Goal: Check status

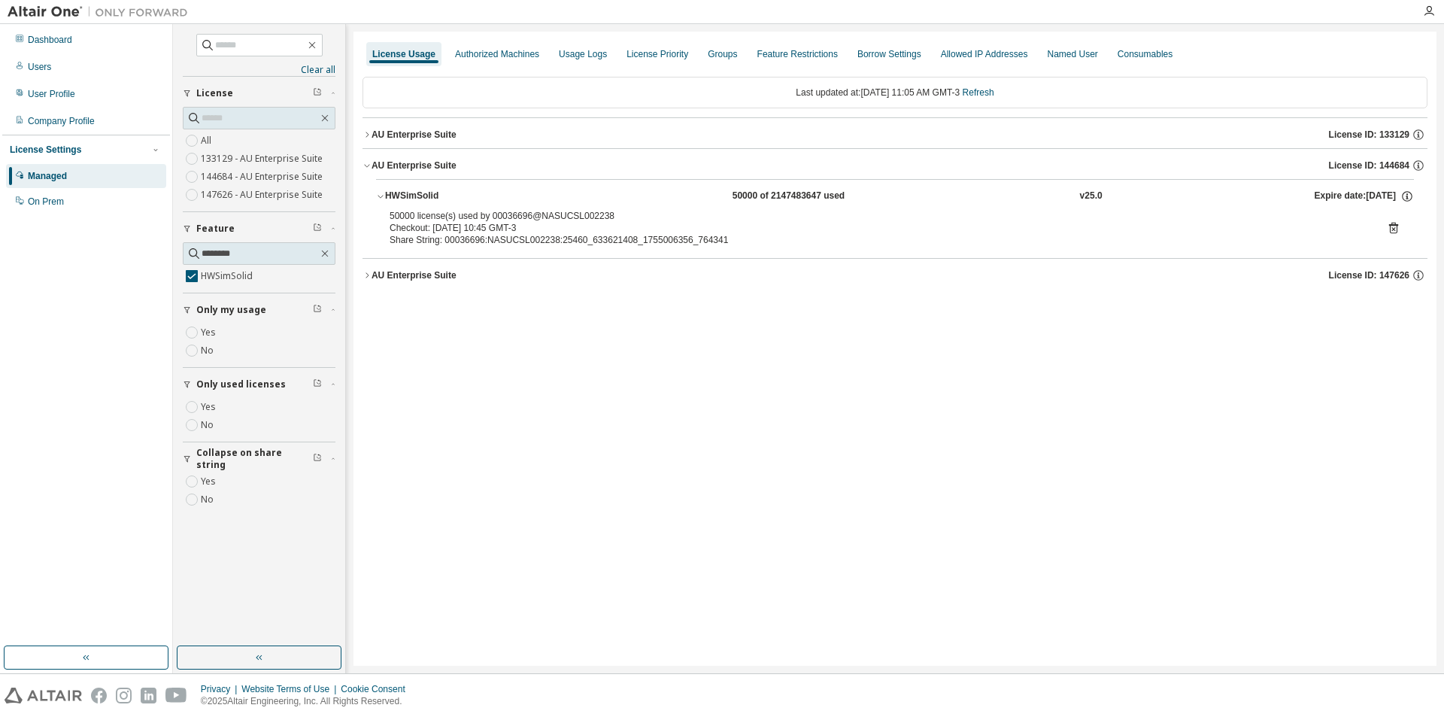
click at [1395, 227] on icon at bounding box center [1394, 228] width 14 height 14
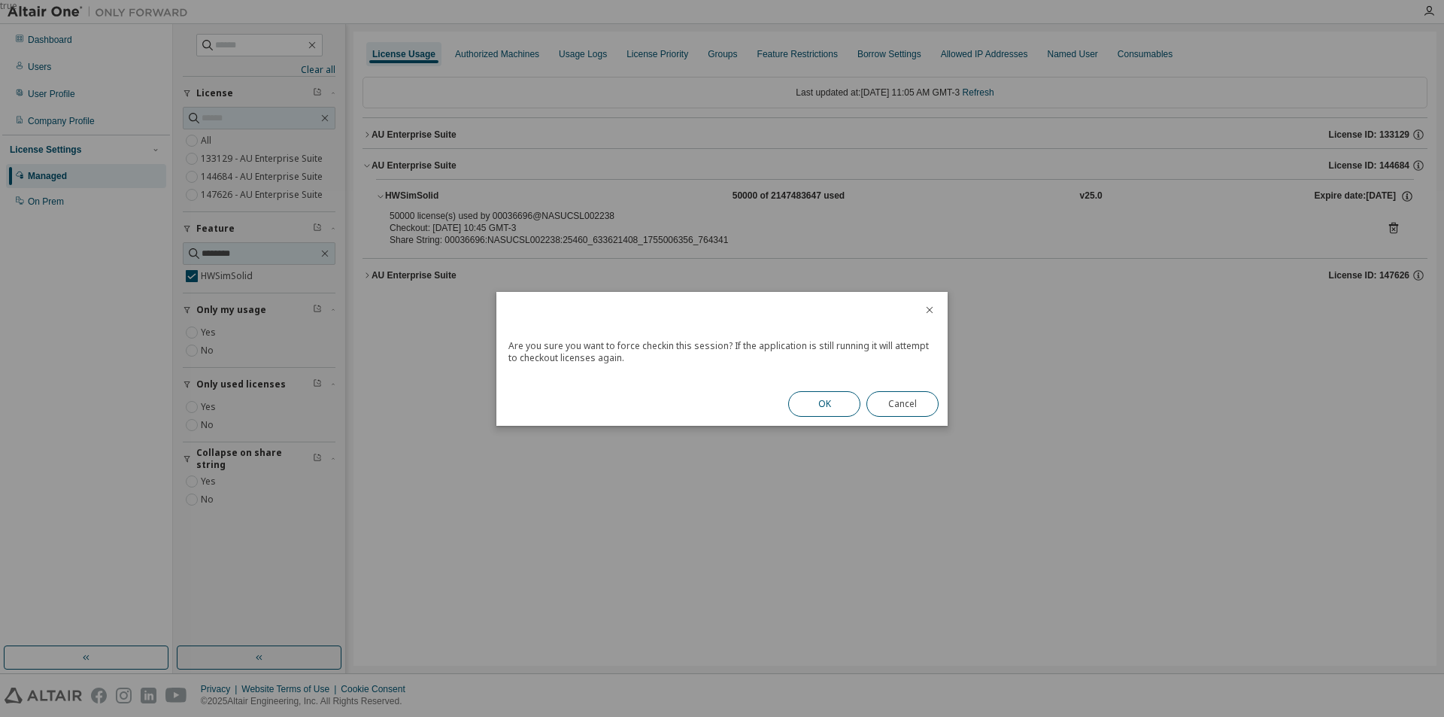
click at [825, 411] on button "OK" at bounding box center [824, 404] width 72 height 26
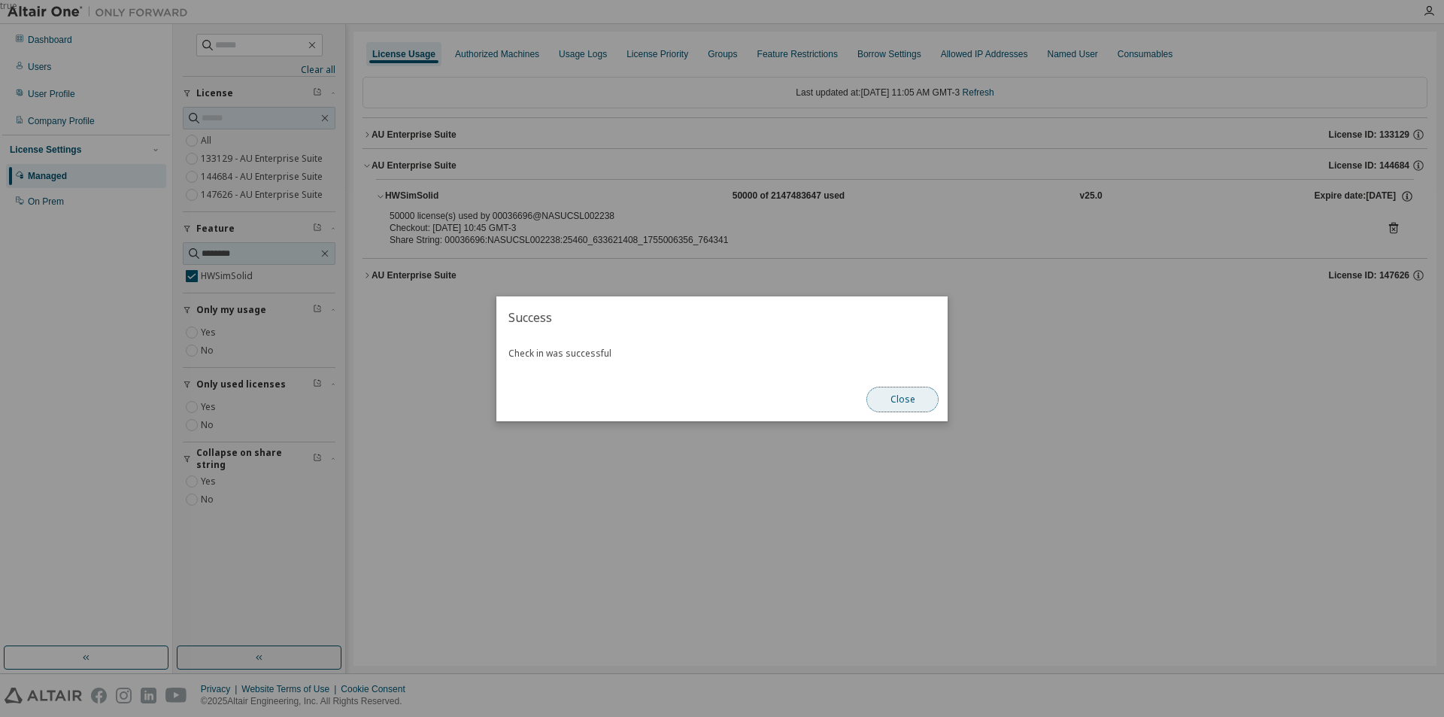
click at [899, 390] on button "Close" at bounding box center [902, 400] width 72 height 26
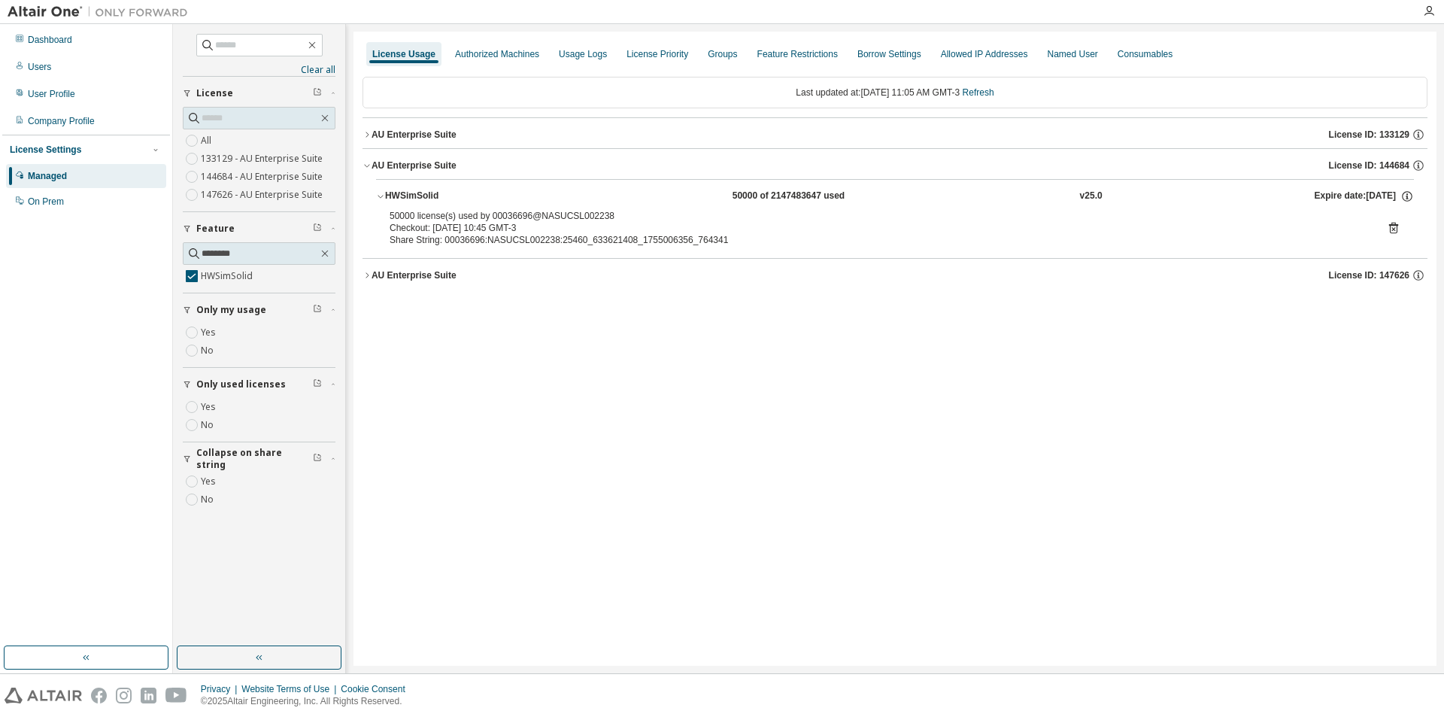
click at [1390, 229] on icon at bounding box center [1393, 228] width 9 height 11
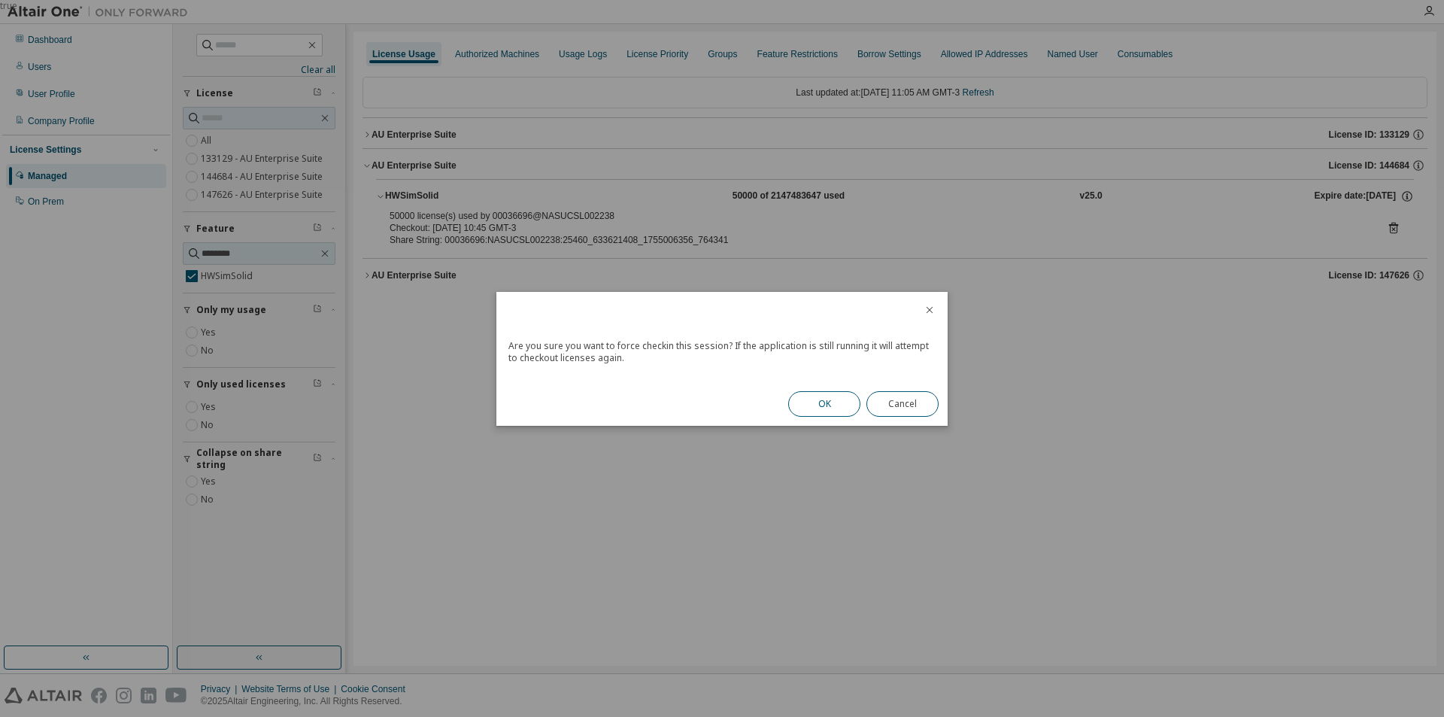
click at [826, 416] on button "OK" at bounding box center [824, 404] width 72 height 26
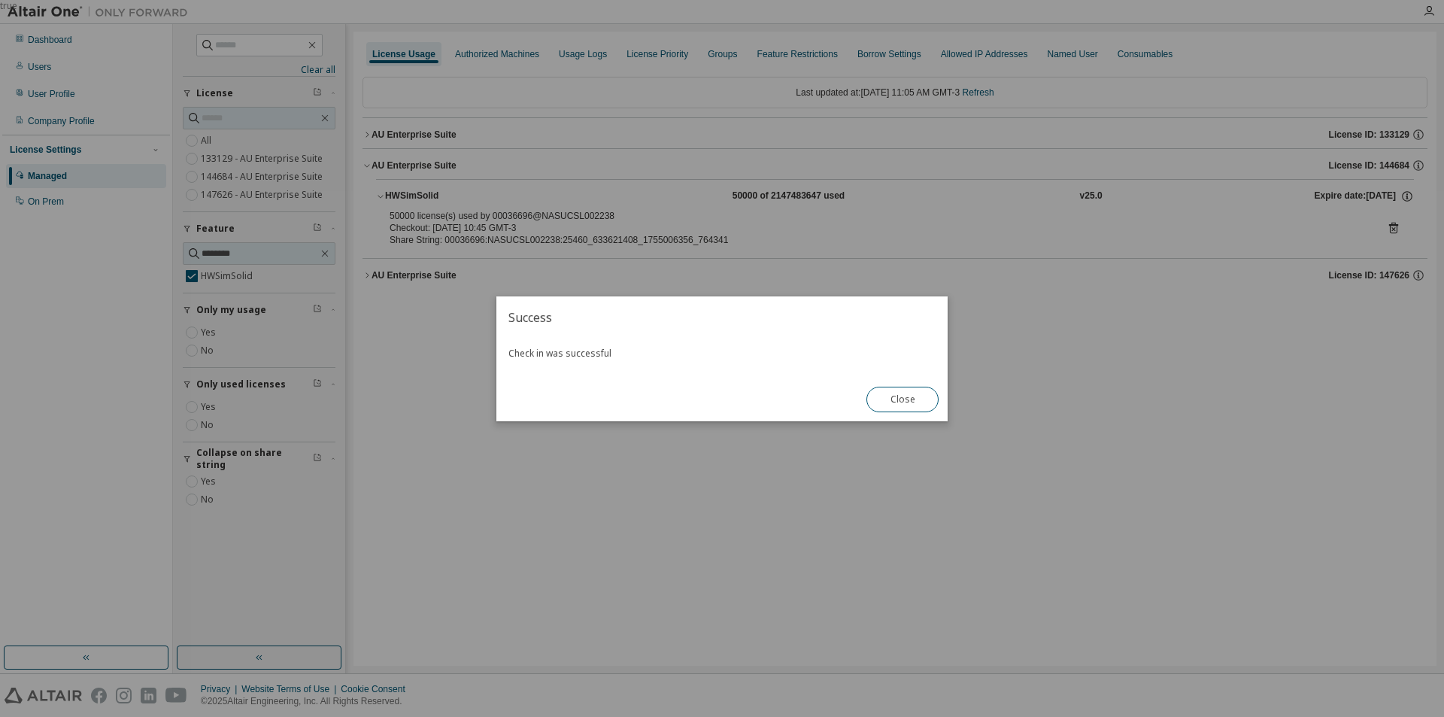
click at [941, 397] on div "Close" at bounding box center [902, 399] width 90 height 44
click at [927, 401] on button "Close" at bounding box center [902, 400] width 72 height 26
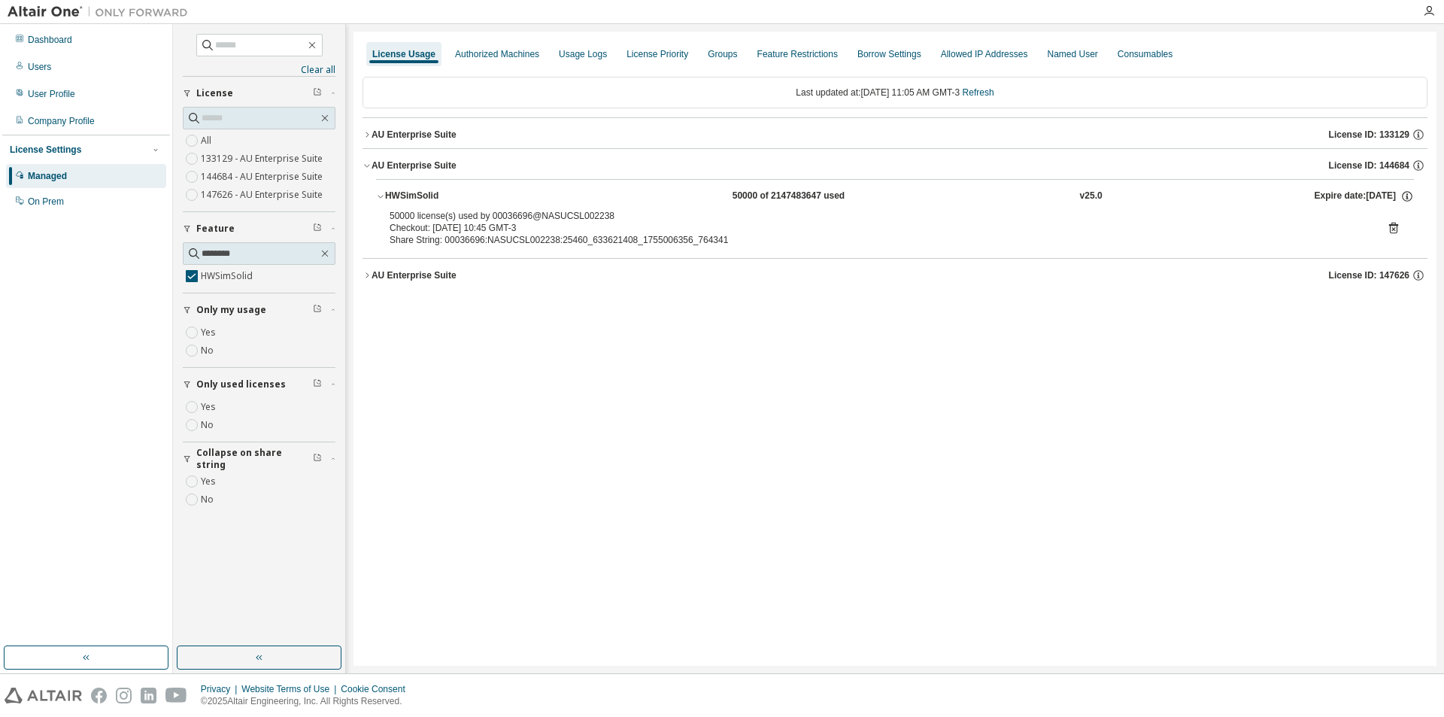
click at [1390, 223] on icon at bounding box center [1394, 228] width 14 height 14
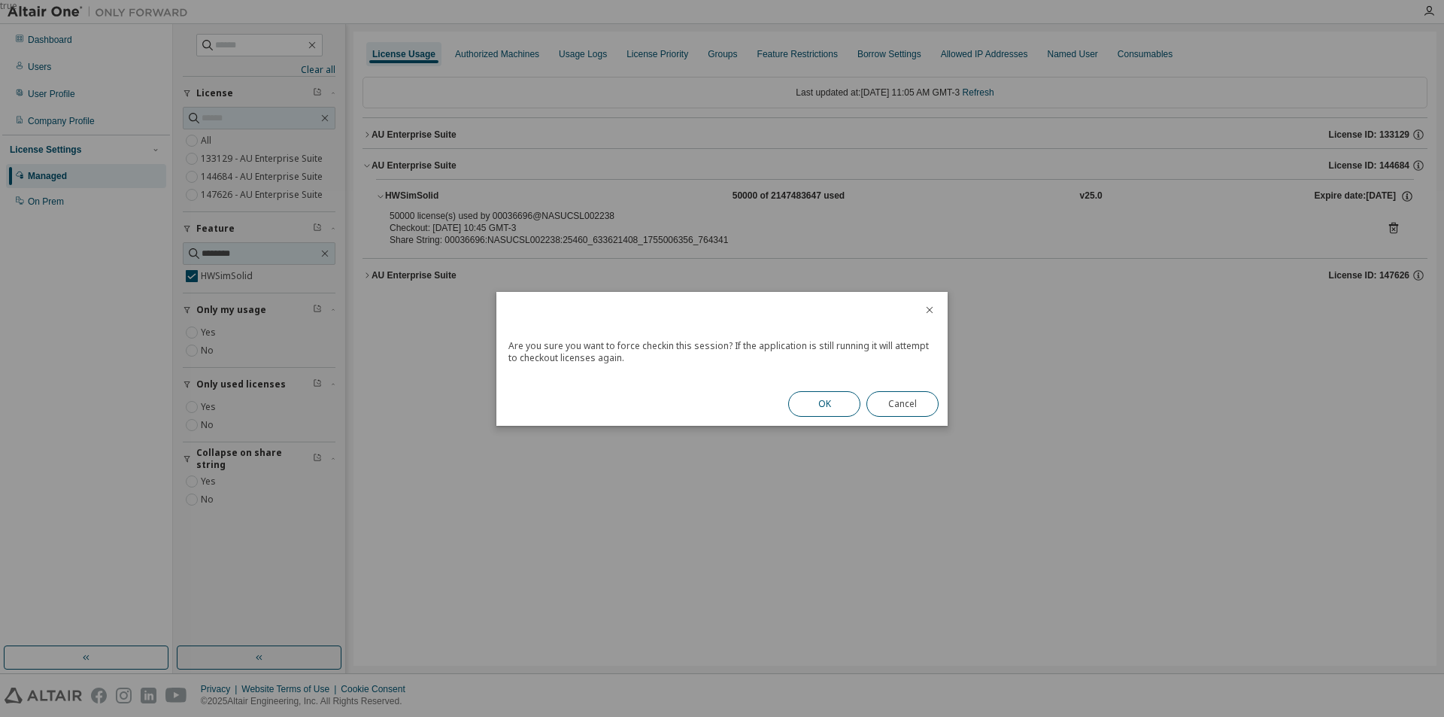
click at [840, 405] on button "OK" at bounding box center [824, 404] width 72 height 26
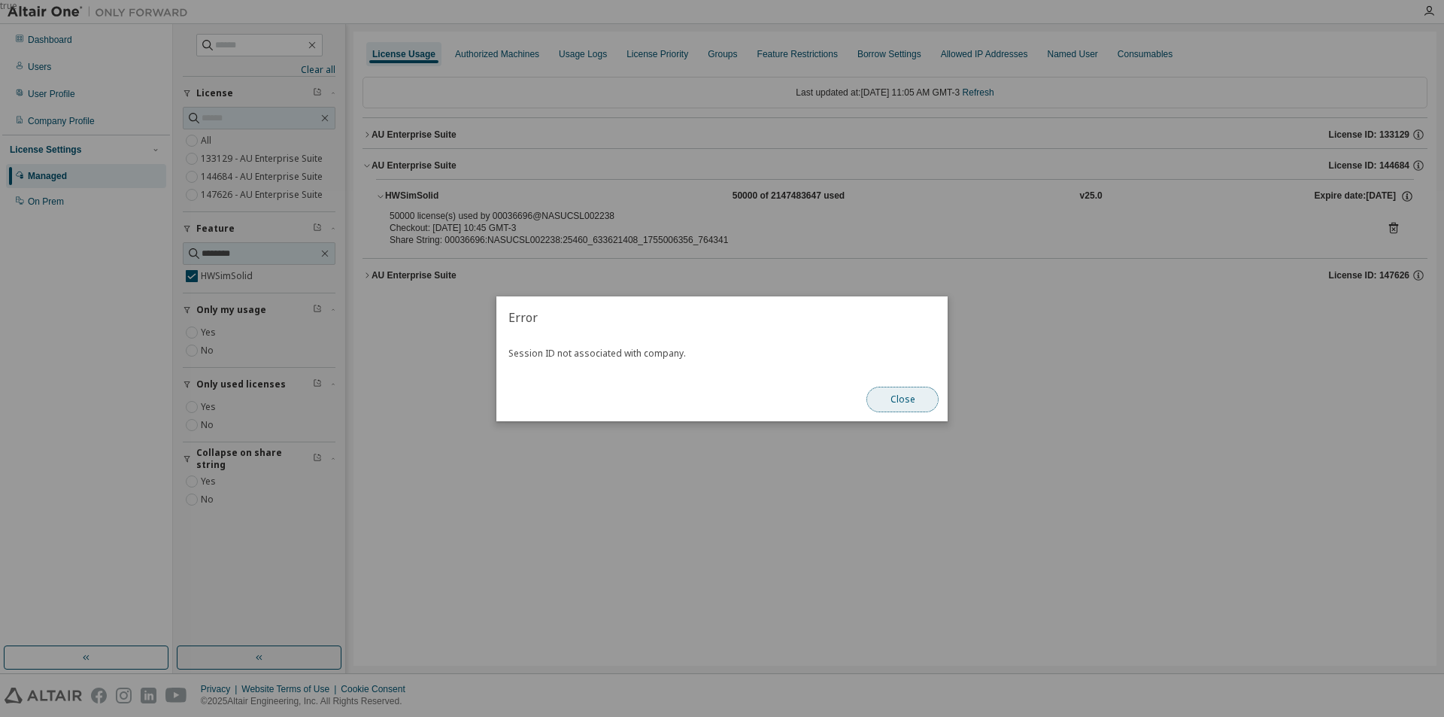
click at [919, 402] on button "Close" at bounding box center [902, 400] width 72 height 26
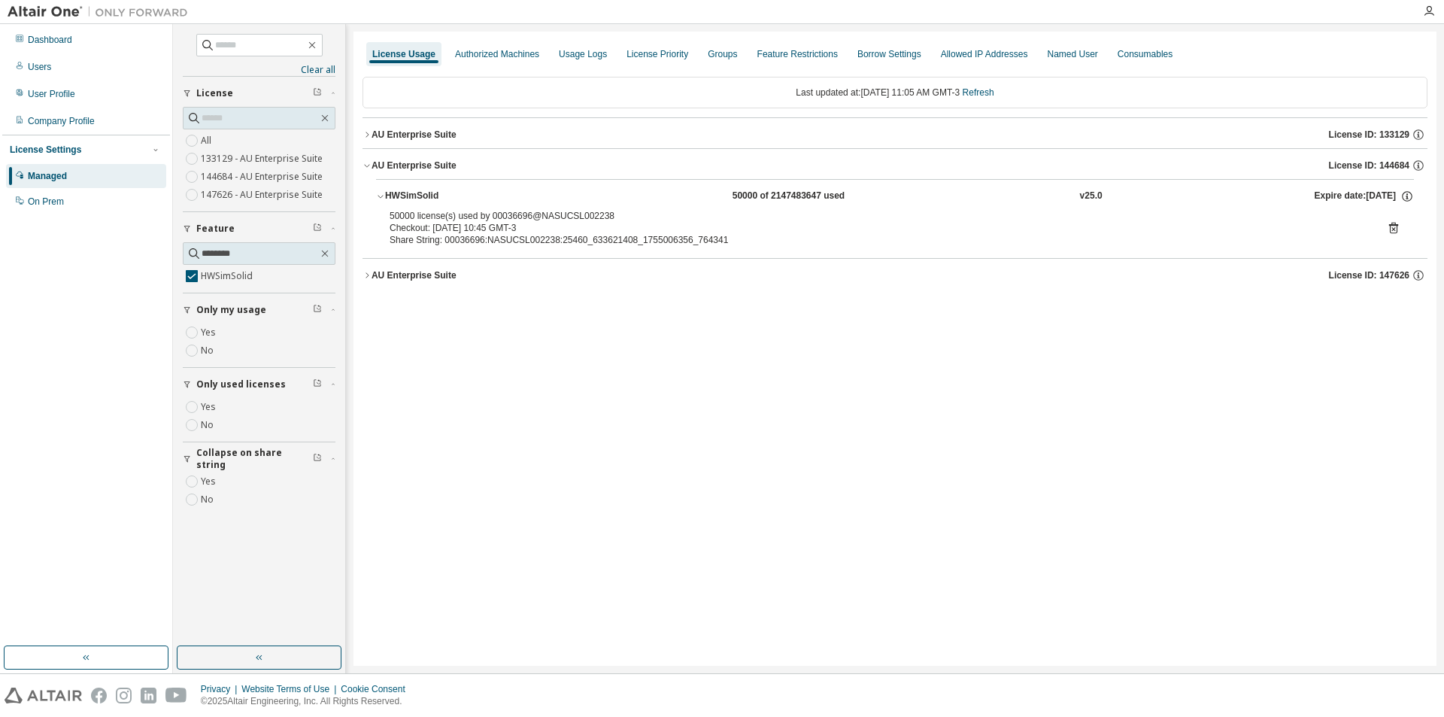
click at [1391, 229] on icon at bounding box center [1394, 228] width 14 height 14
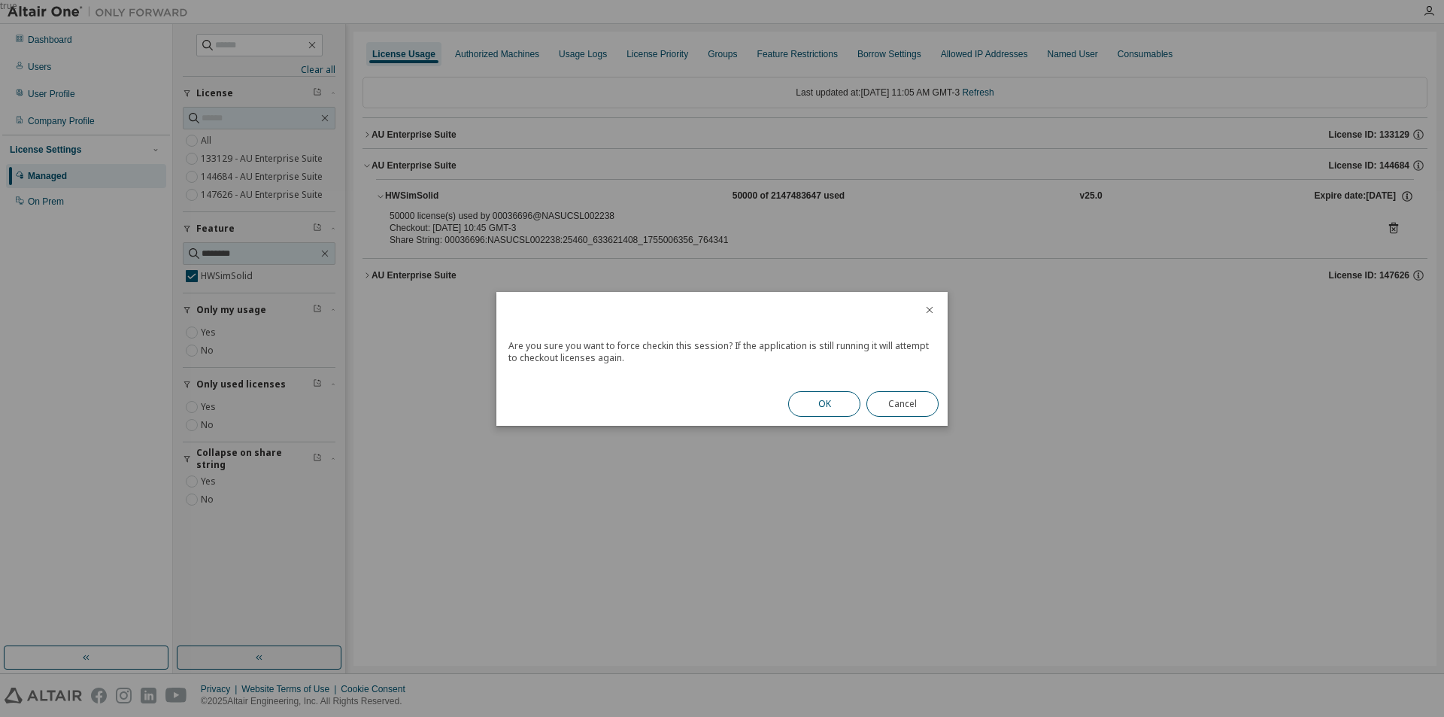
click at [799, 395] on button "OK" at bounding box center [824, 404] width 72 height 26
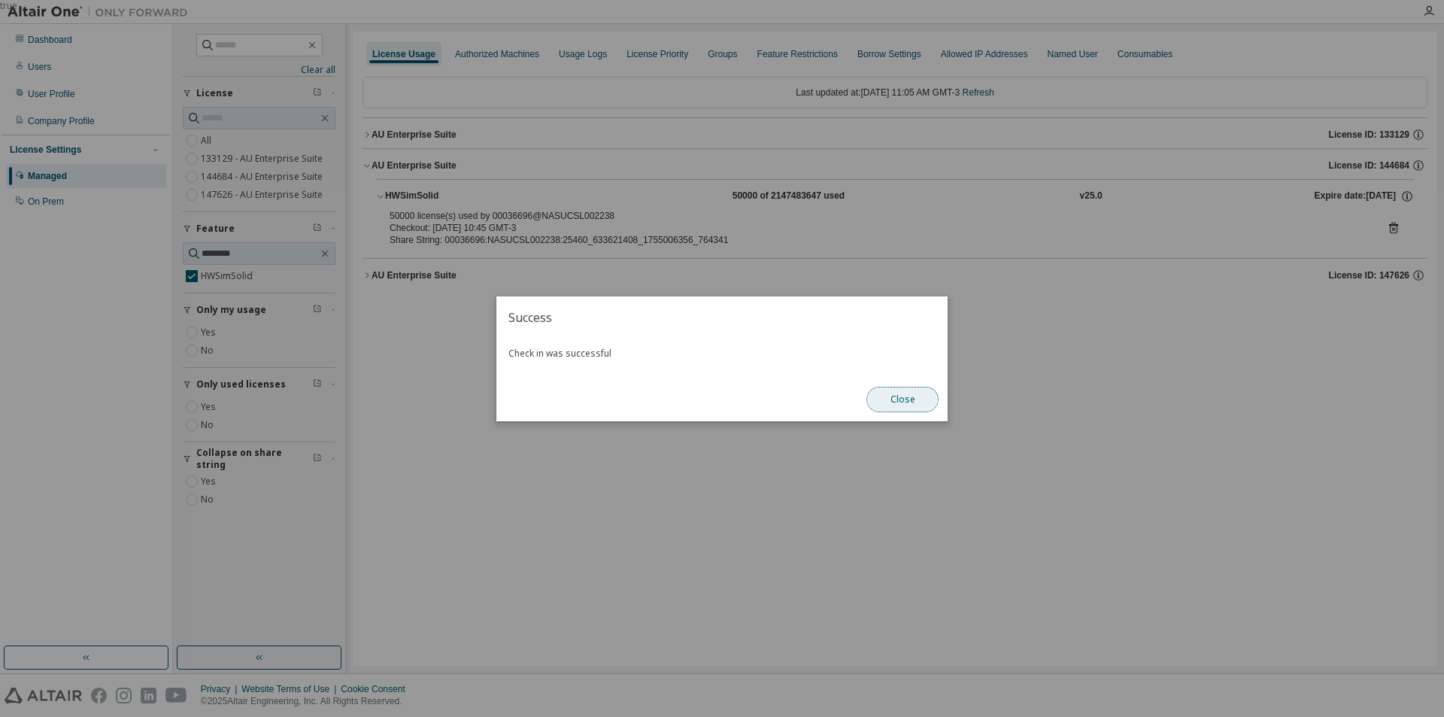
click at [933, 399] on button "Close" at bounding box center [902, 400] width 72 height 26
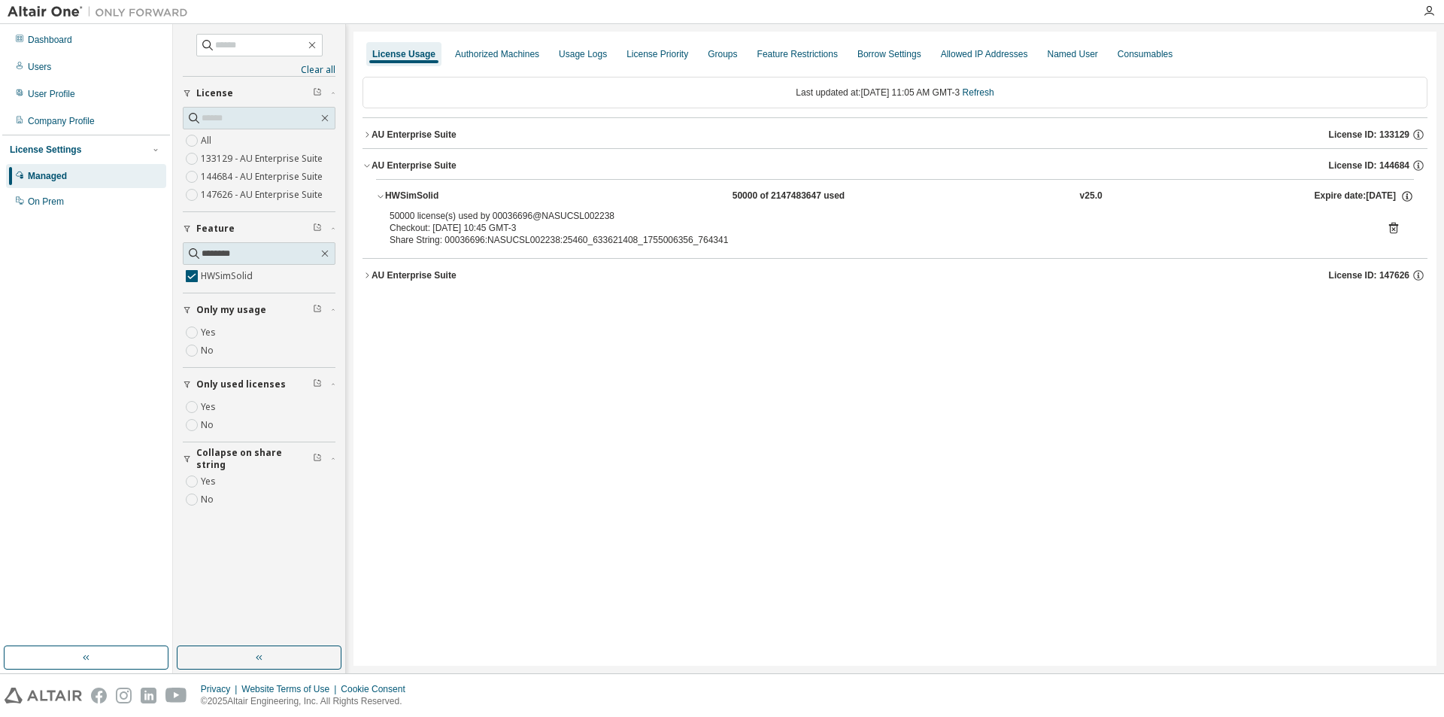
click at [1393, 232] on icon at bounding box center [1394, 228] width 14 height 14
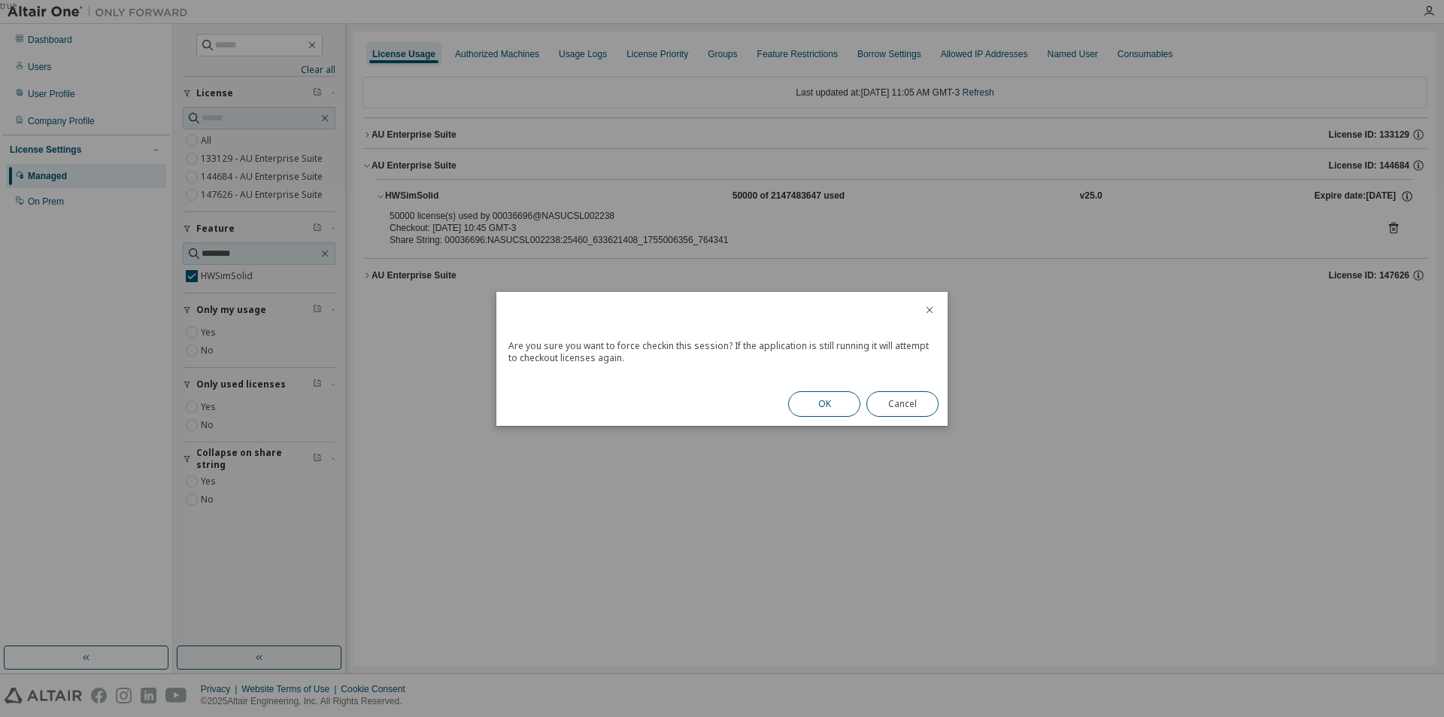
click at [825, 402] on button "OK" at bounding box center [824, 404] width 72 height 26
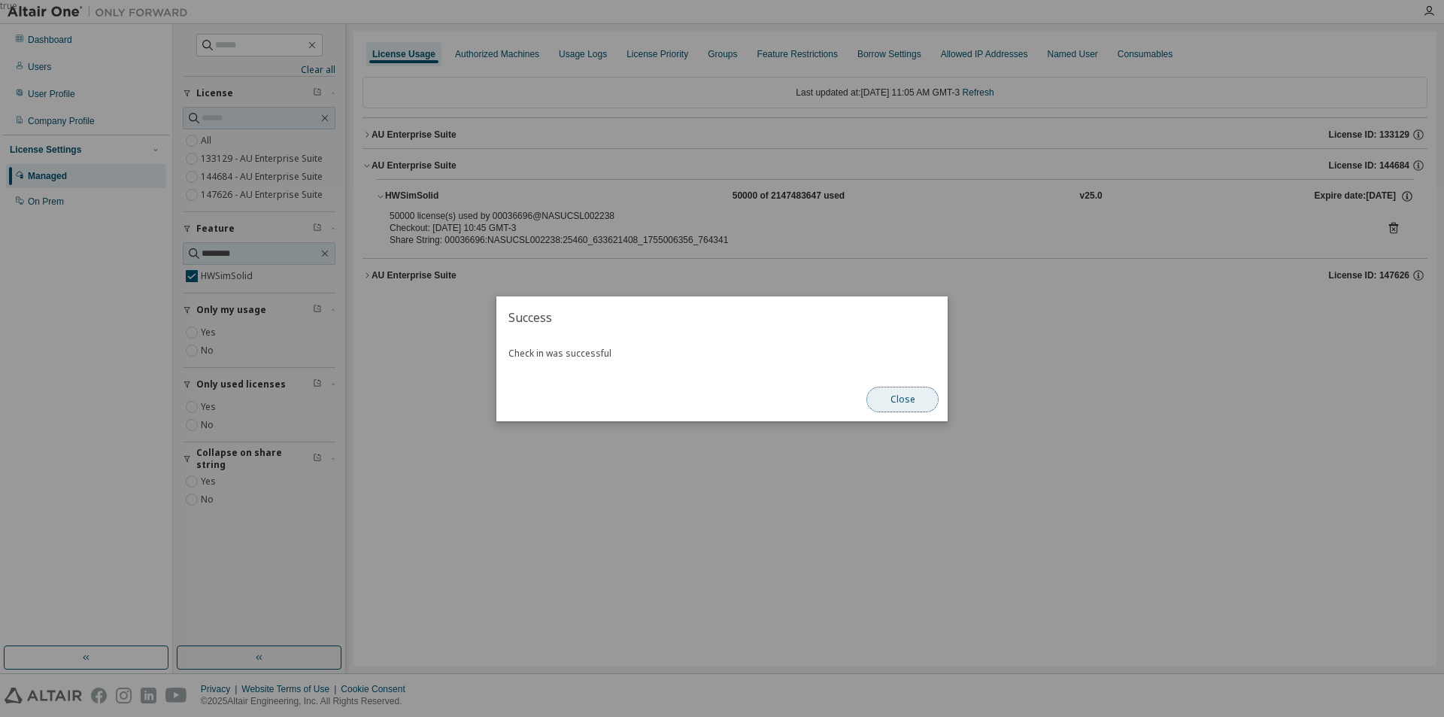
click at [893, 403] on button "Close" at bounding box center [902, 400] width 72 height 26
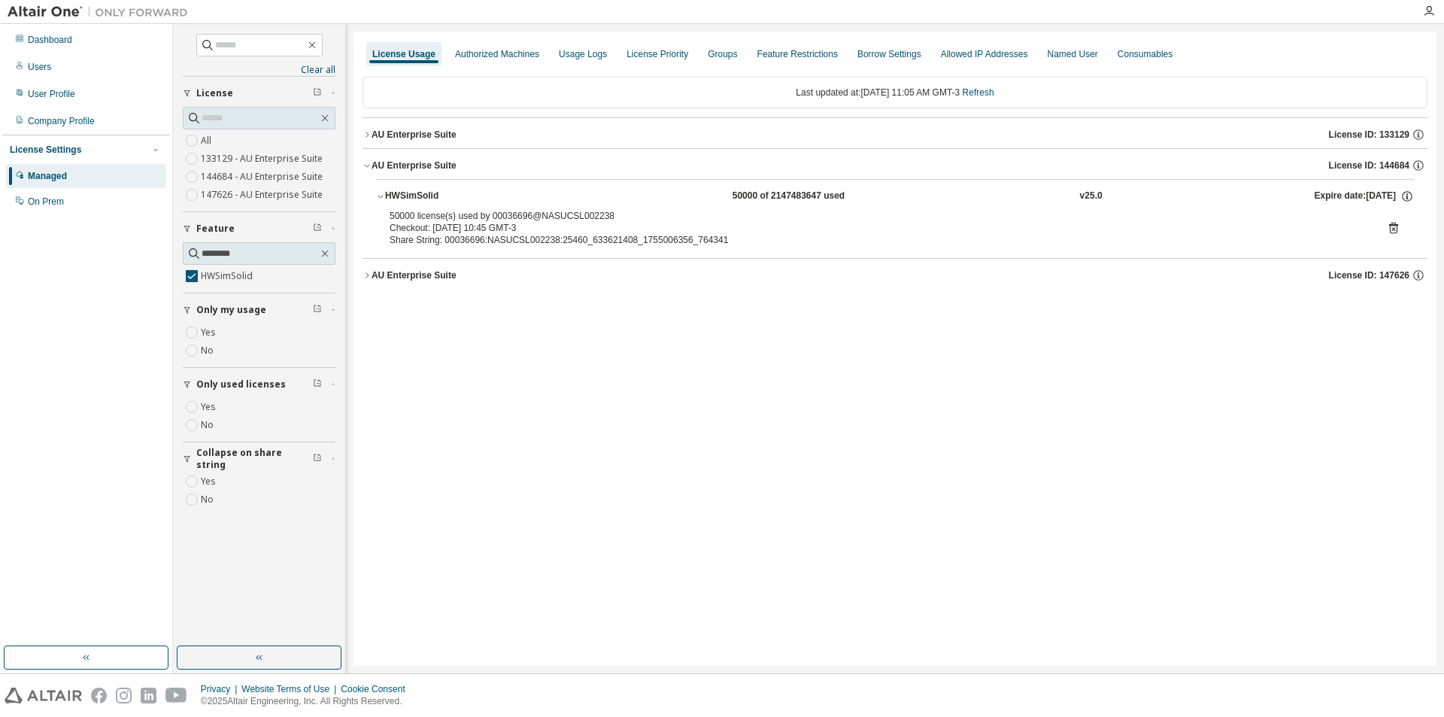
click at [1395, 225] on icon at bounding box center [1393, 228] width 9 height 11
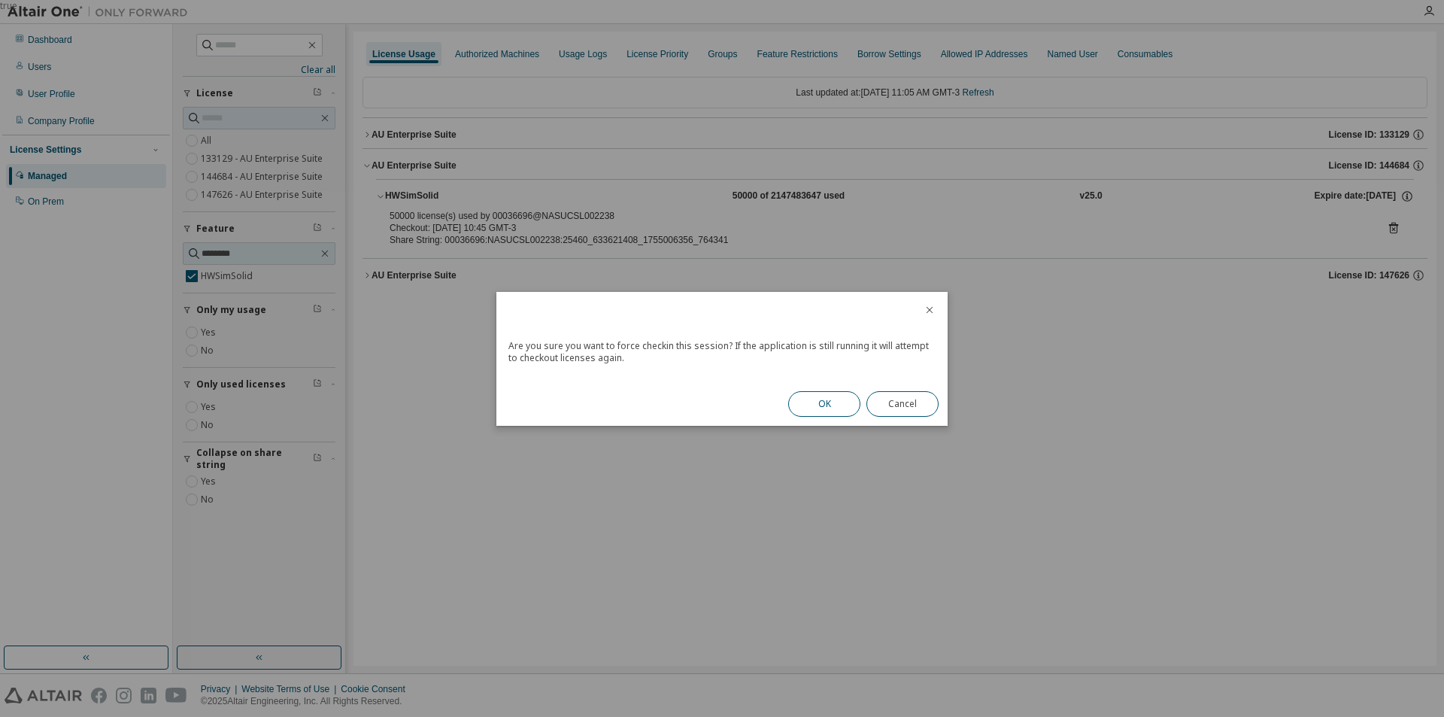
click at [807, 406] on button "OK" at bounding box center [824, 404] width 72 height 26
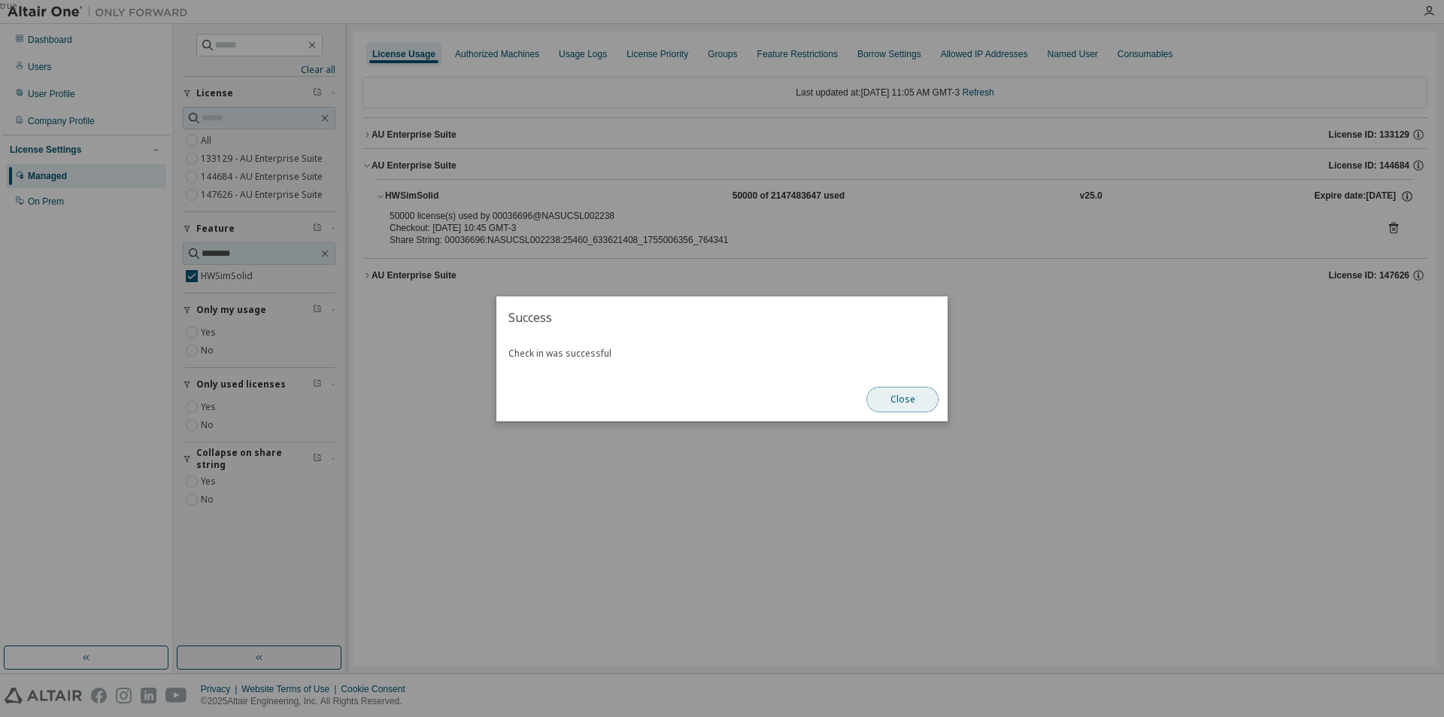
click at [913, 407] on button "Close" at bounding box center [902, 400] width 72 height 26
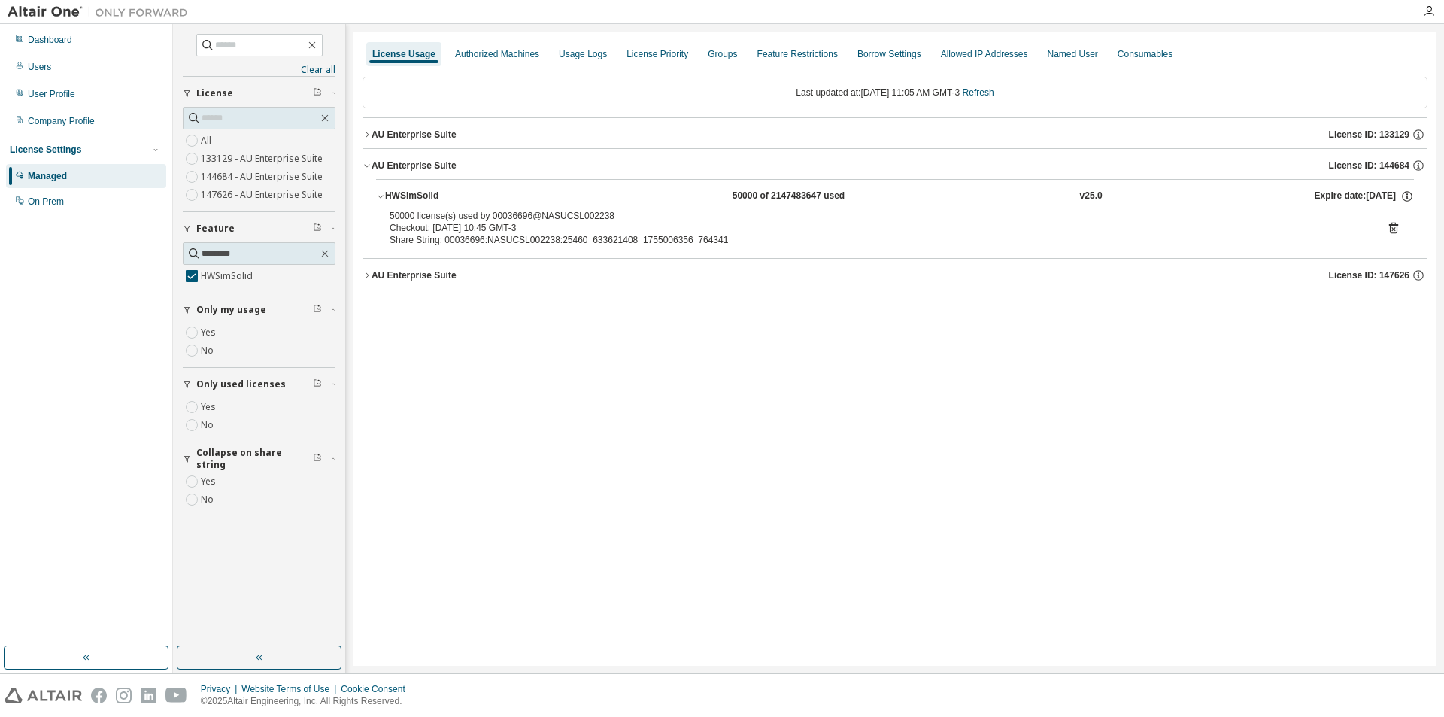
click at [1389, 224] on icon at bounding box center [1393, 228] width 9 height 11
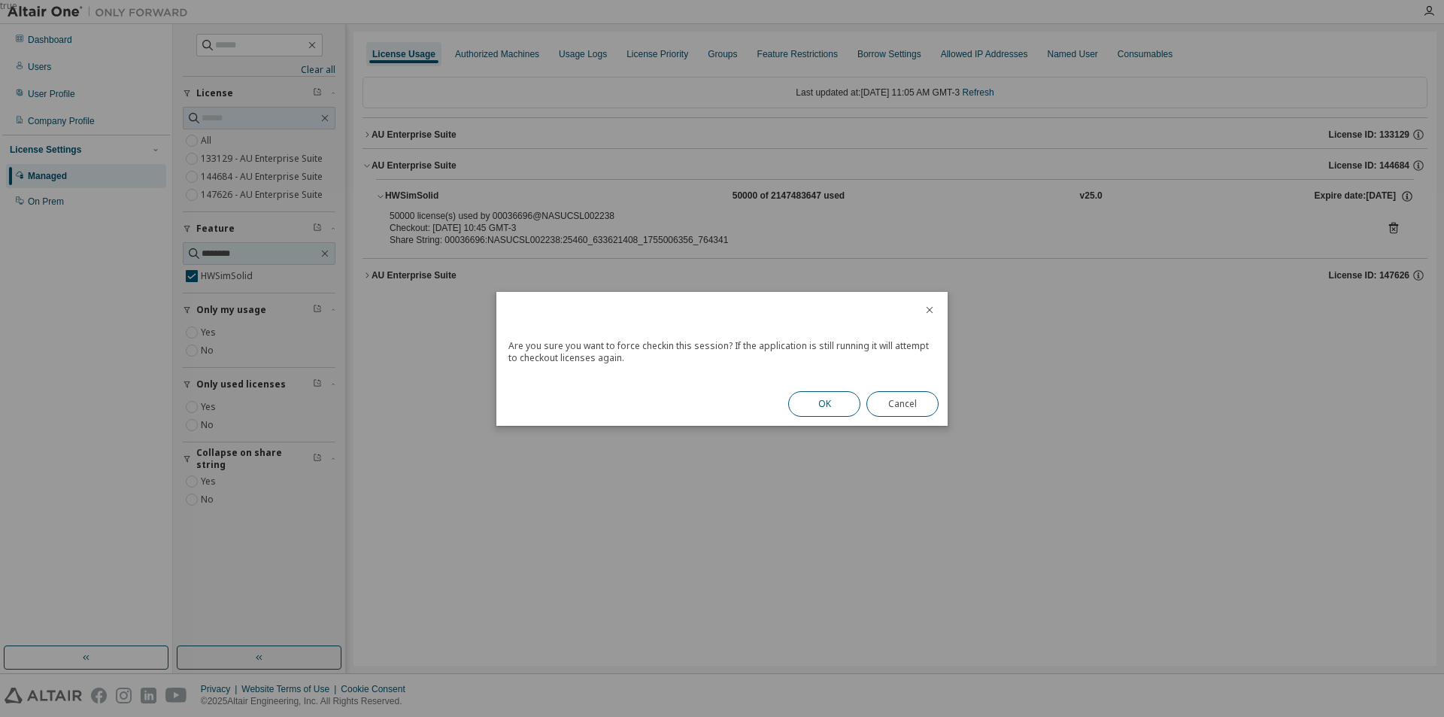
click at [814, 404] on button "OK" at bounding box center [824, 404] width 72 height 26
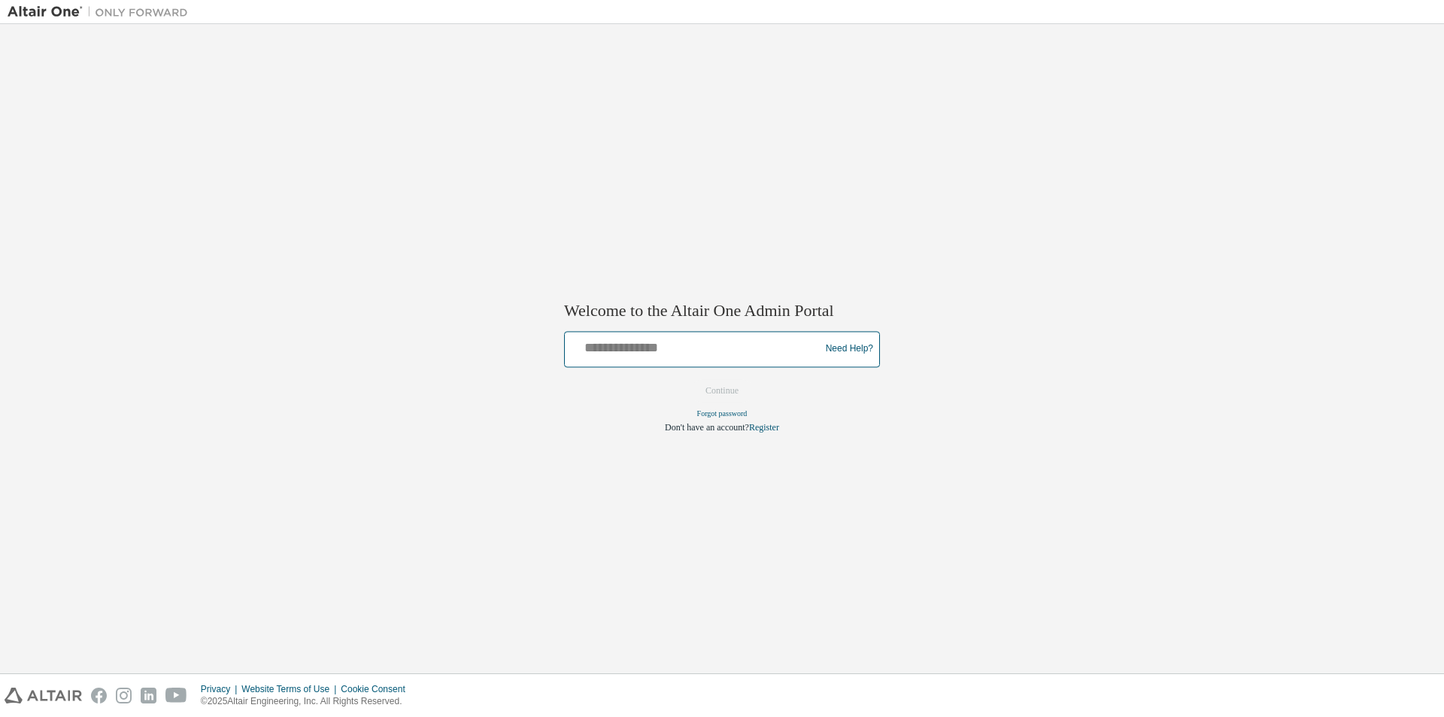
click at [627, 339] on input "text" at bounding box center [694, 346] width 247 height 22
type input "**********"
click at [726, 390] on button "Continue" at bounding box center [722, 390] width 65 height 23
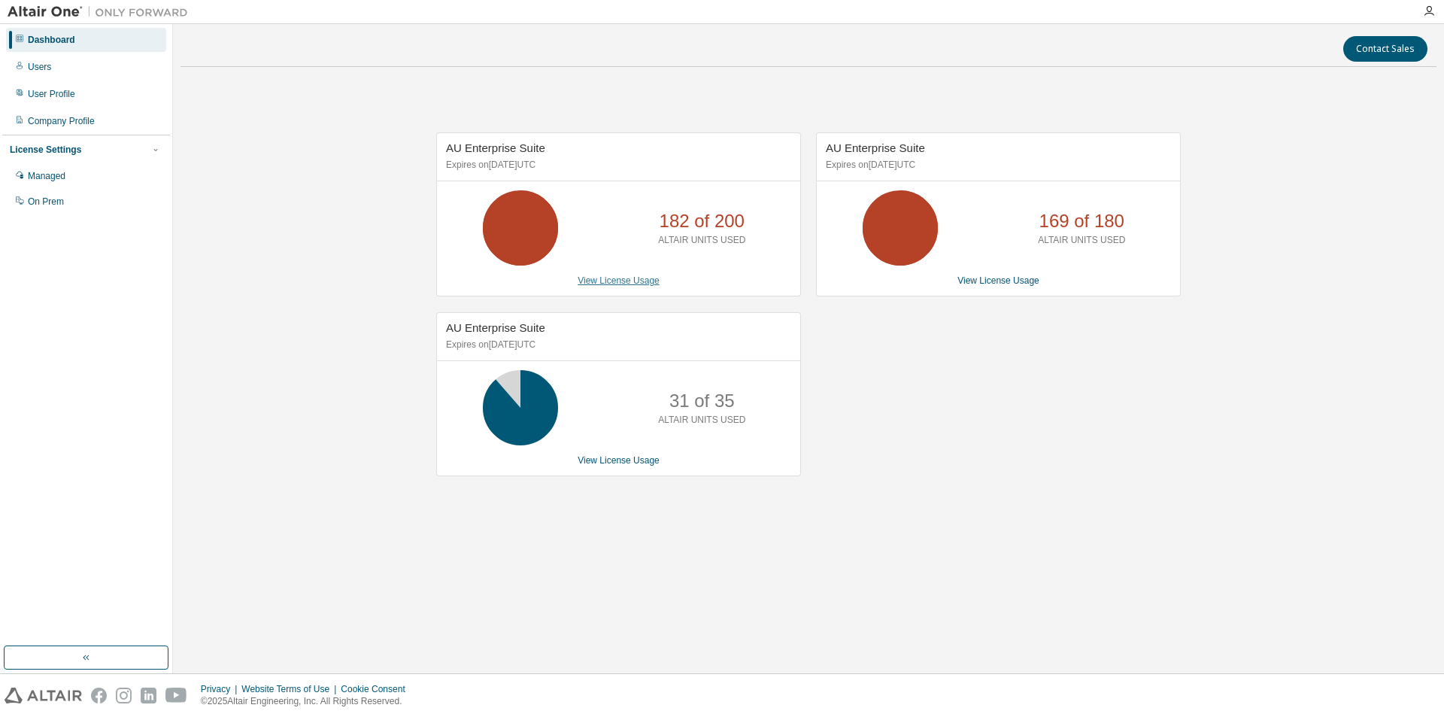
click at [608, 280] on link "View License Usage" at bounding box center [619, 280] width 82 height 11
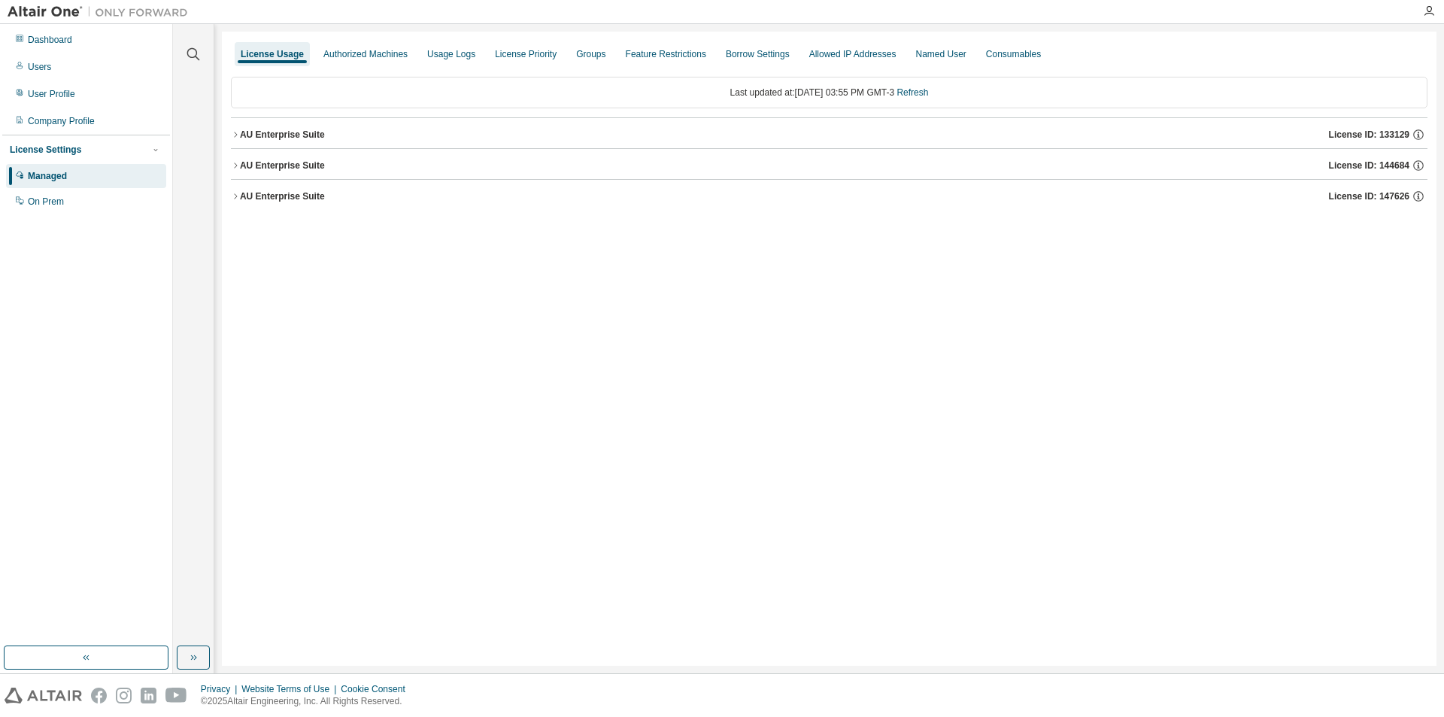
click at [237, 158] on button "AU Enterprise Suite License ID: 144684" at bounding box center [829, 165] width 1196 height 33
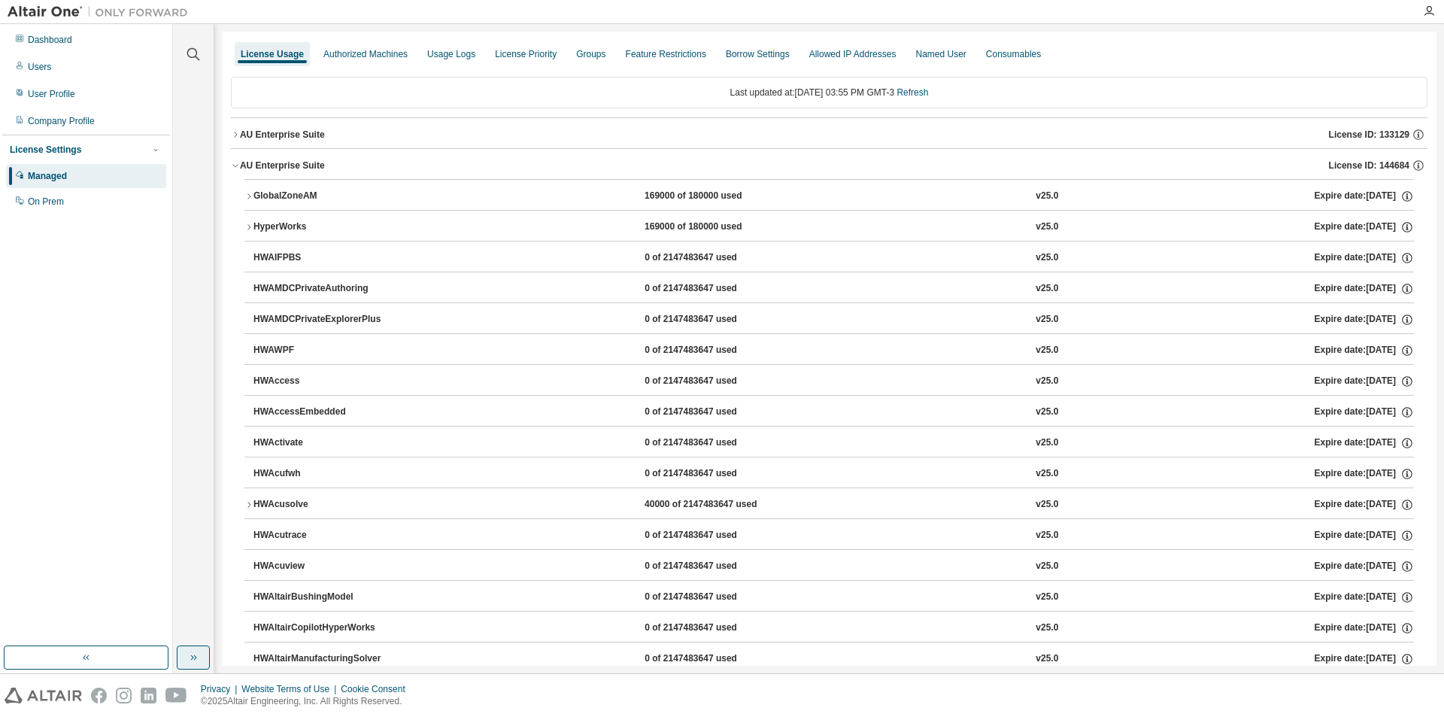
click at [202, 655] on button "button" at bounding box center [193, 657] width 33 height 24
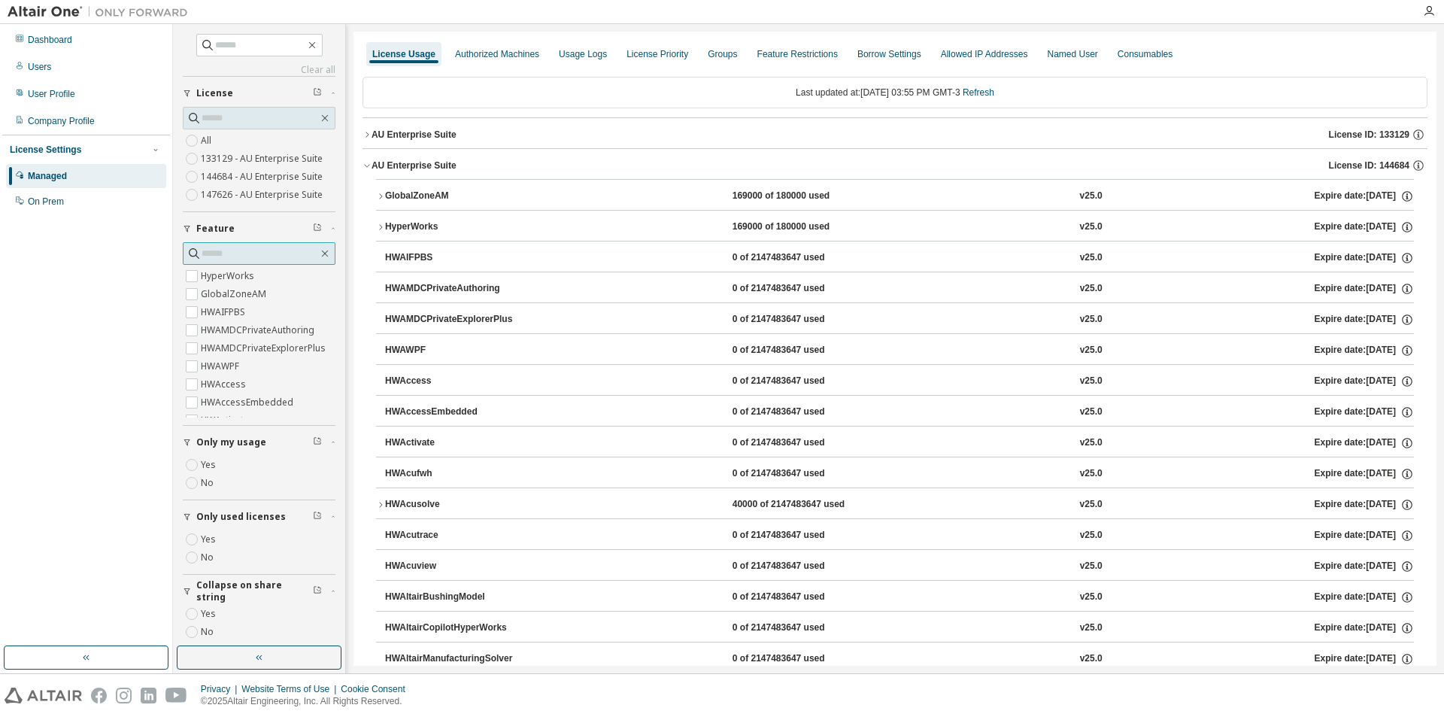
click at [232, 251] on input "text" at bounding box center [260, 253] width 117 height 15
type input "********"
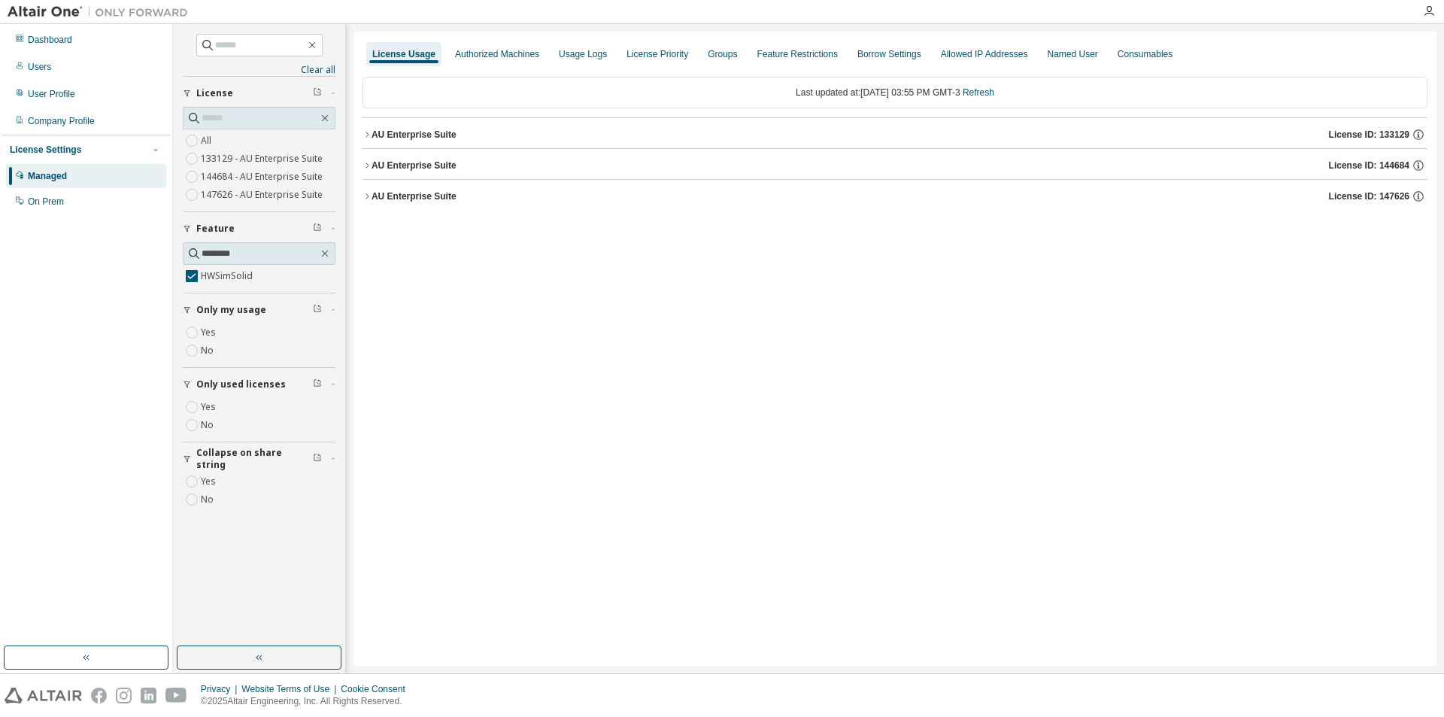
click at [365, 166] on icon "button" at bounding box center [366, 165] width 9 height 9
click at [832, 199] on div "50000 of 2147483647 used" at bounding box center [799, 196] width 135 height 14
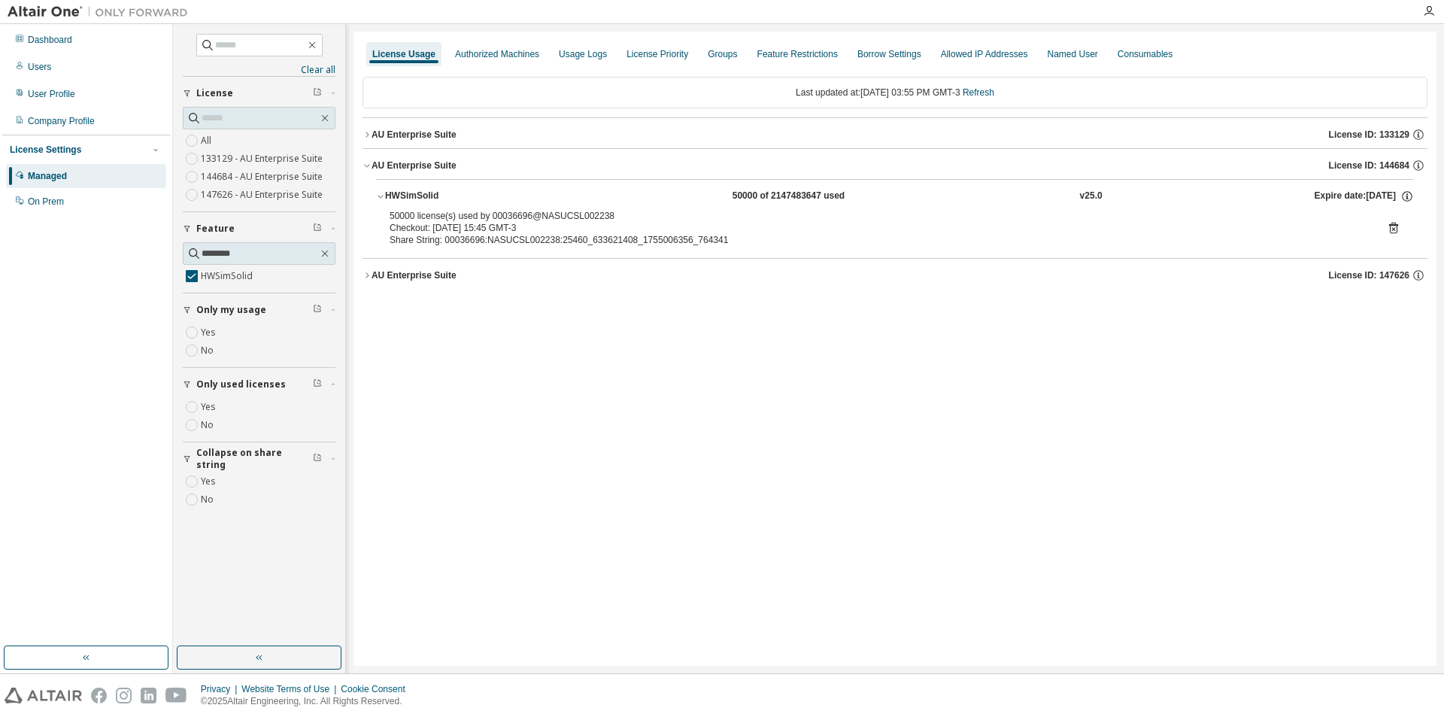
click at [1396, 228] on icon at bounding box center [1394, 228] width 14 height 14
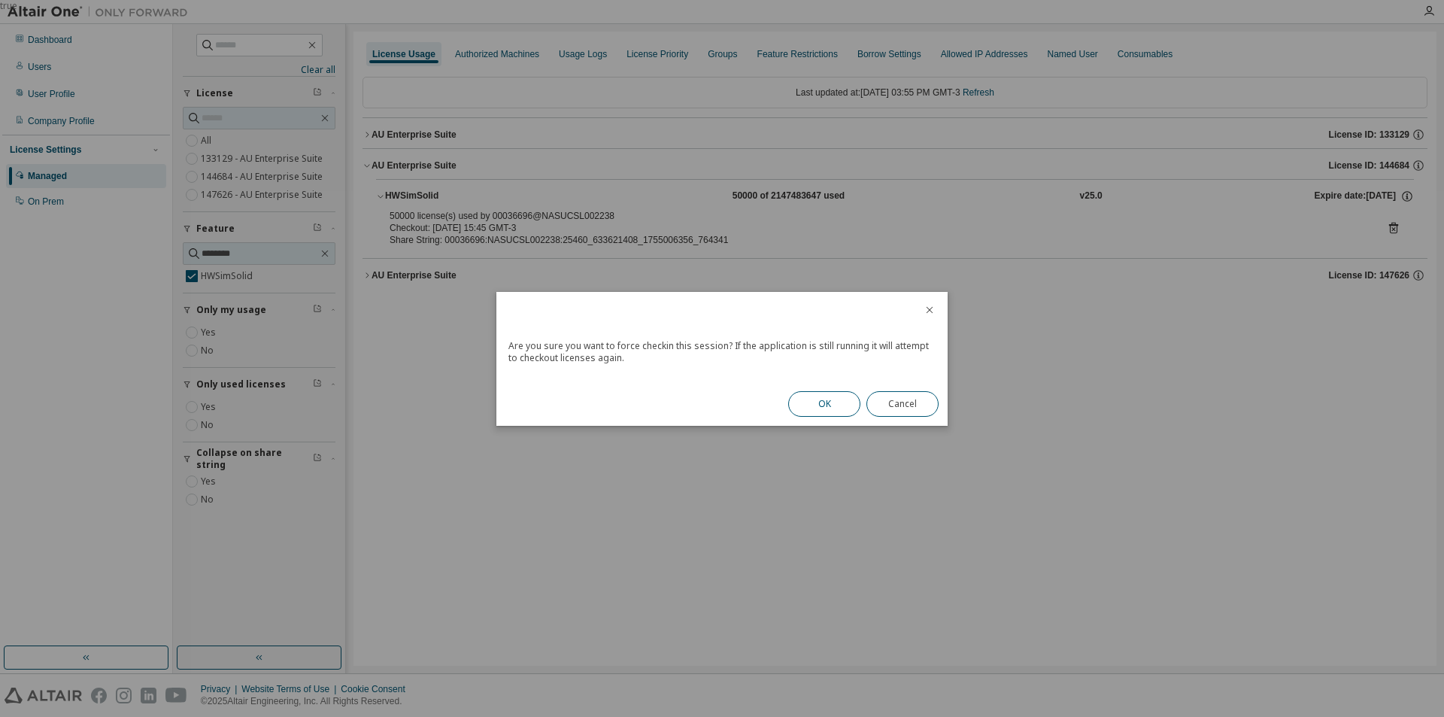
click at [839, 398] on button "OK" at bounding box center [824, 404] width 72 height 26
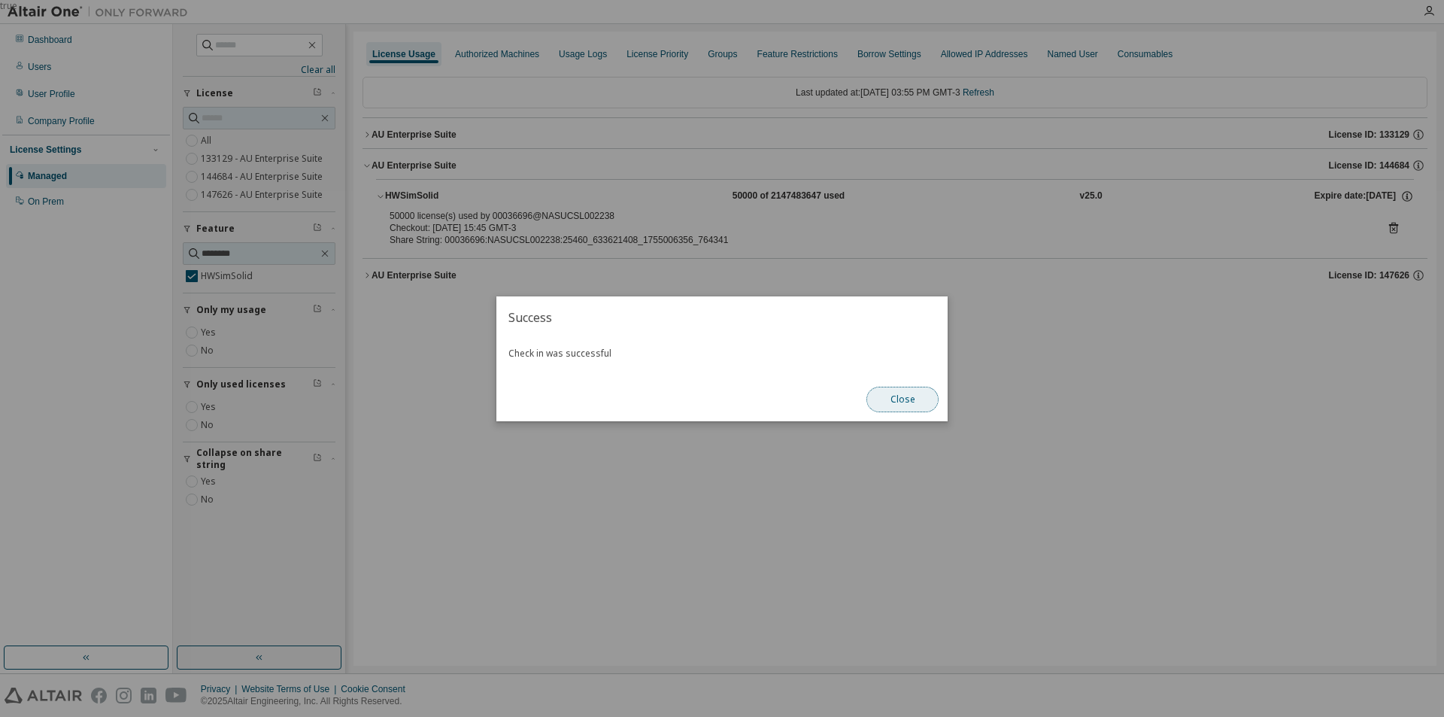
click at [914, 401] on button "Close" at bounding box center [902, 400] width 72 height 26
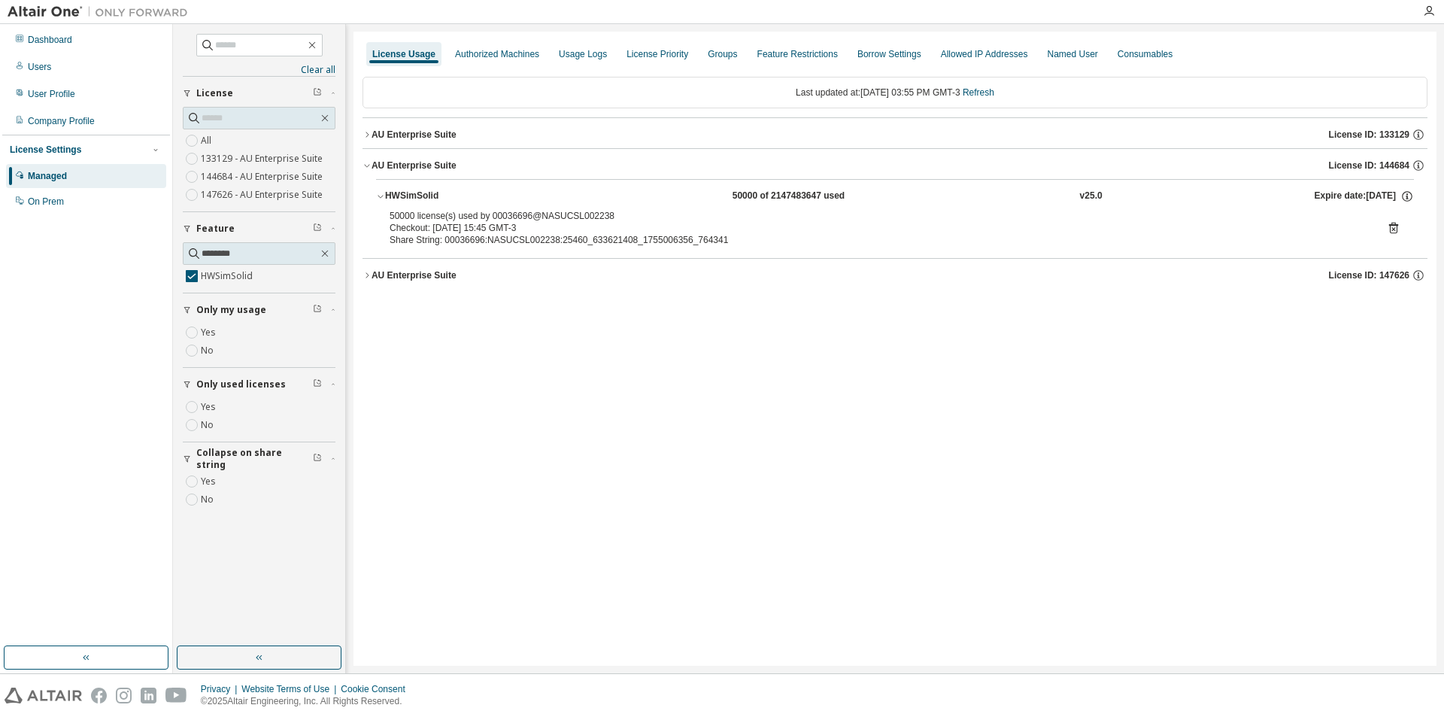
click at [1396, 228] on icon at bounding box center [1393, 228] width 9 height 11
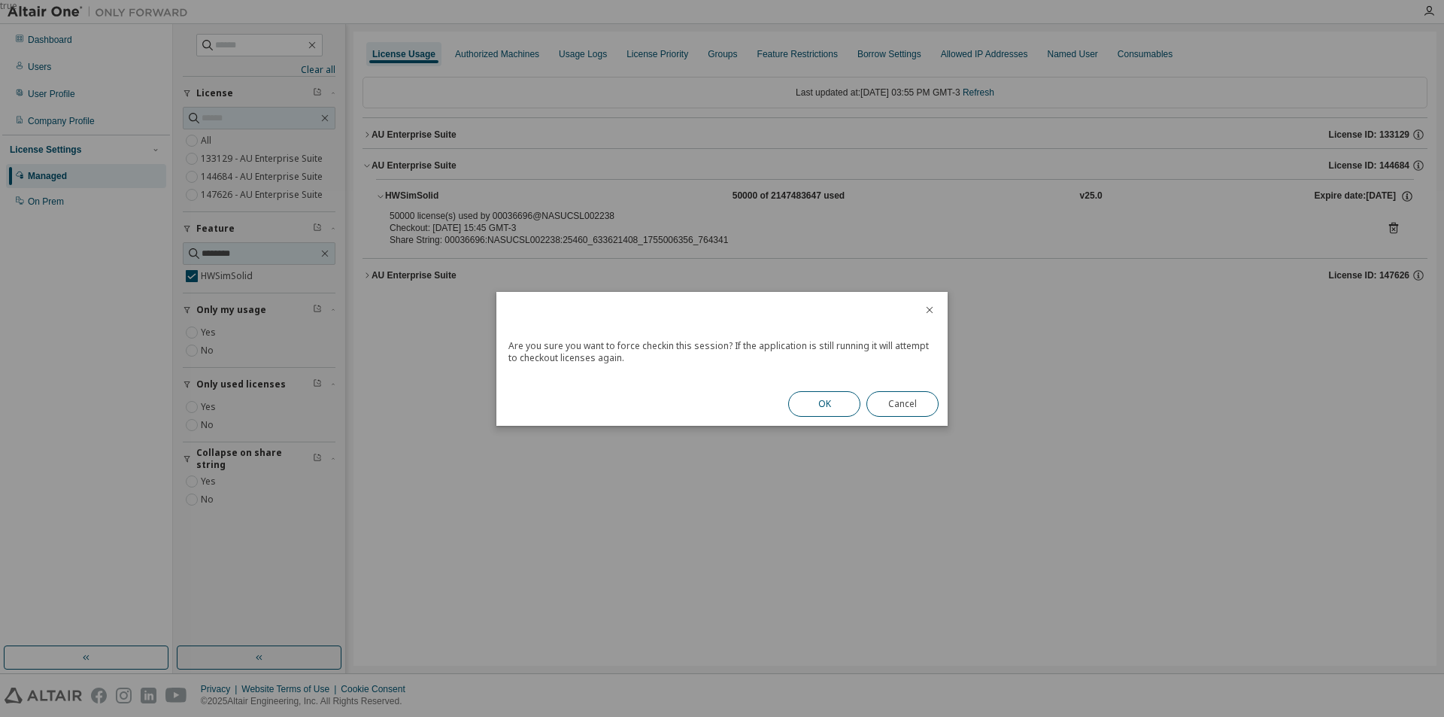
click at [805, 401] on button "OK" at bounding box center [824, 404] width 72 height 26
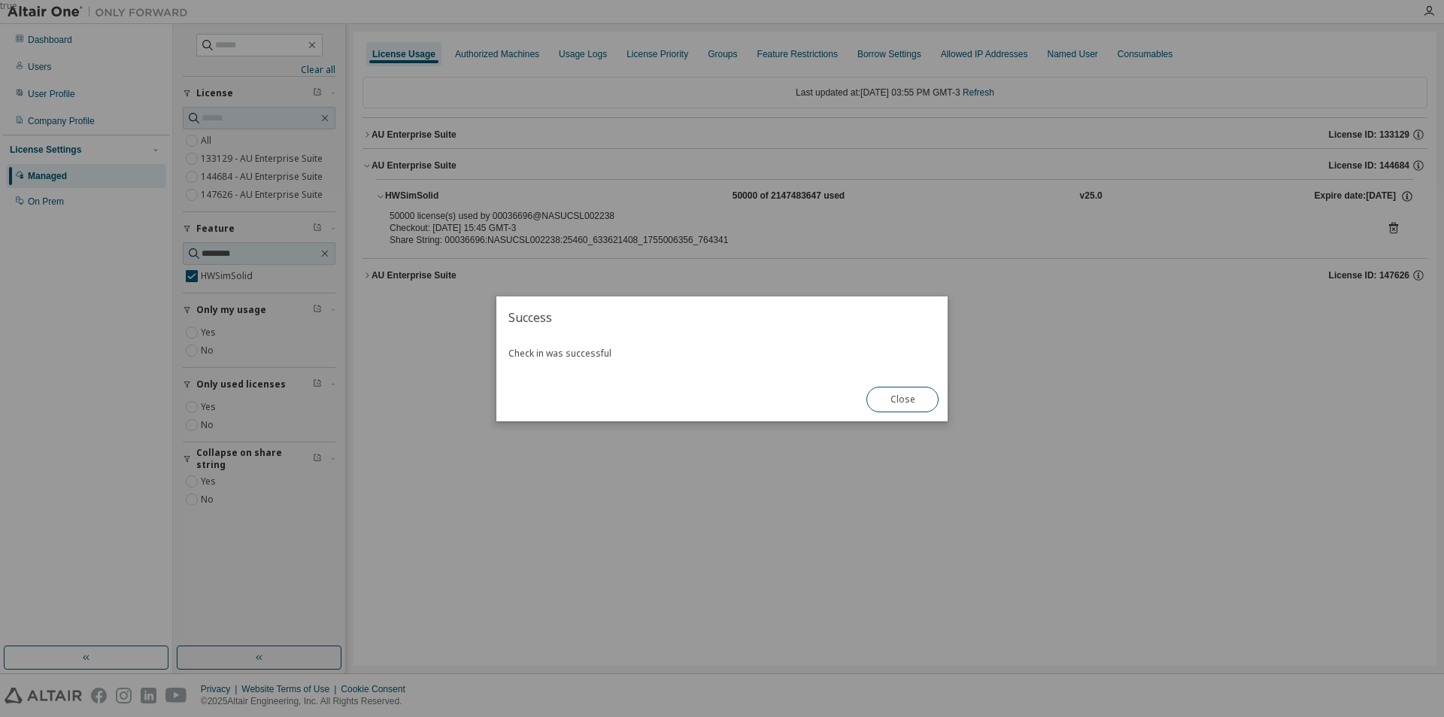
click at [868, 389] on div "Close" at bounding box center [902, 399] width 90 height 44
click at [887, 393] on button "Close" at bounding box center [902, 400] width 72 height 26
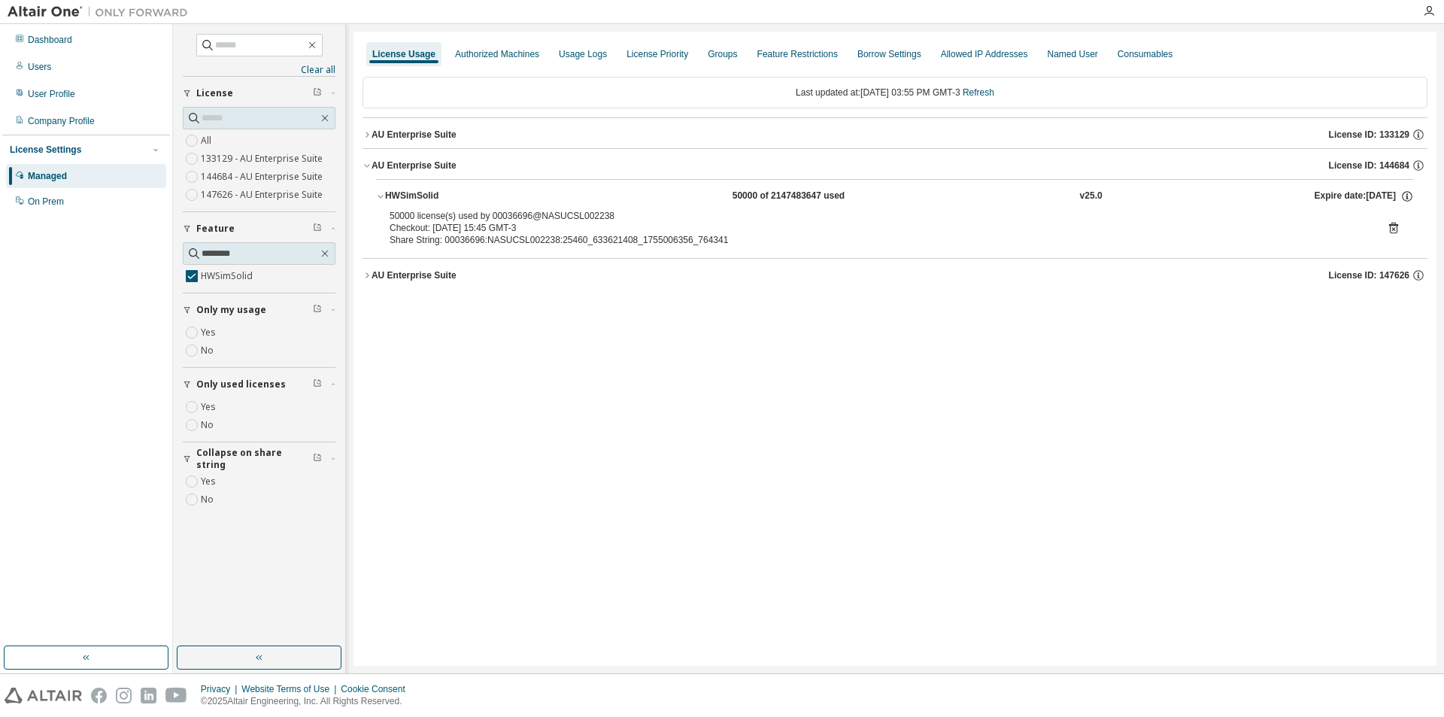
click at [907, 390] on div "License Usage Authorized Machines Usage Logs License Priority Groups Feature Re…" at bounding box center [894, 349] width 1083 height 634
